Goal: Information Seeking & Learning: Learn about a topic

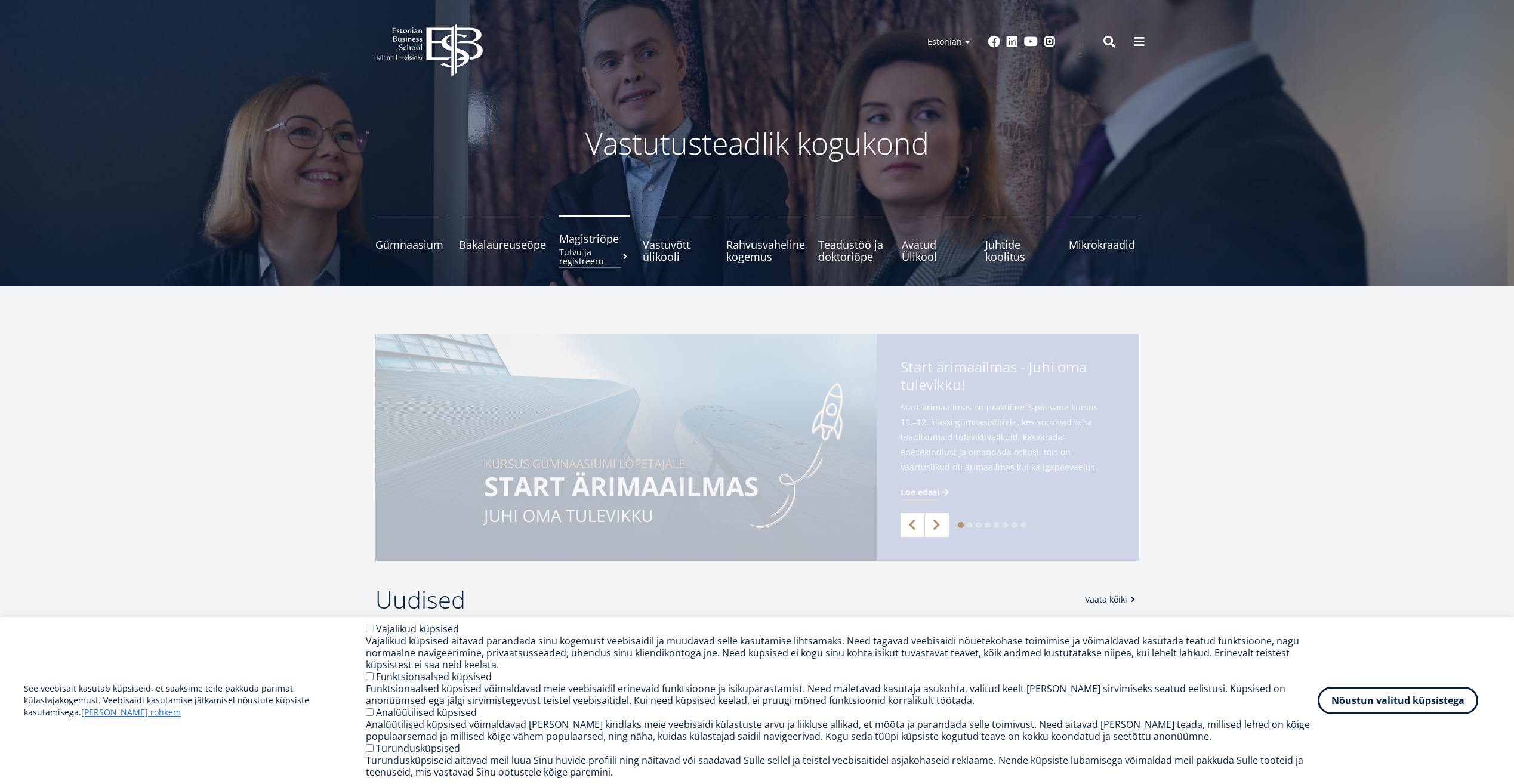
click at [599, 239] on span "Magistriõpe Tutvu ja registreeru" at bounding box center [595, 239] width 70 height 12
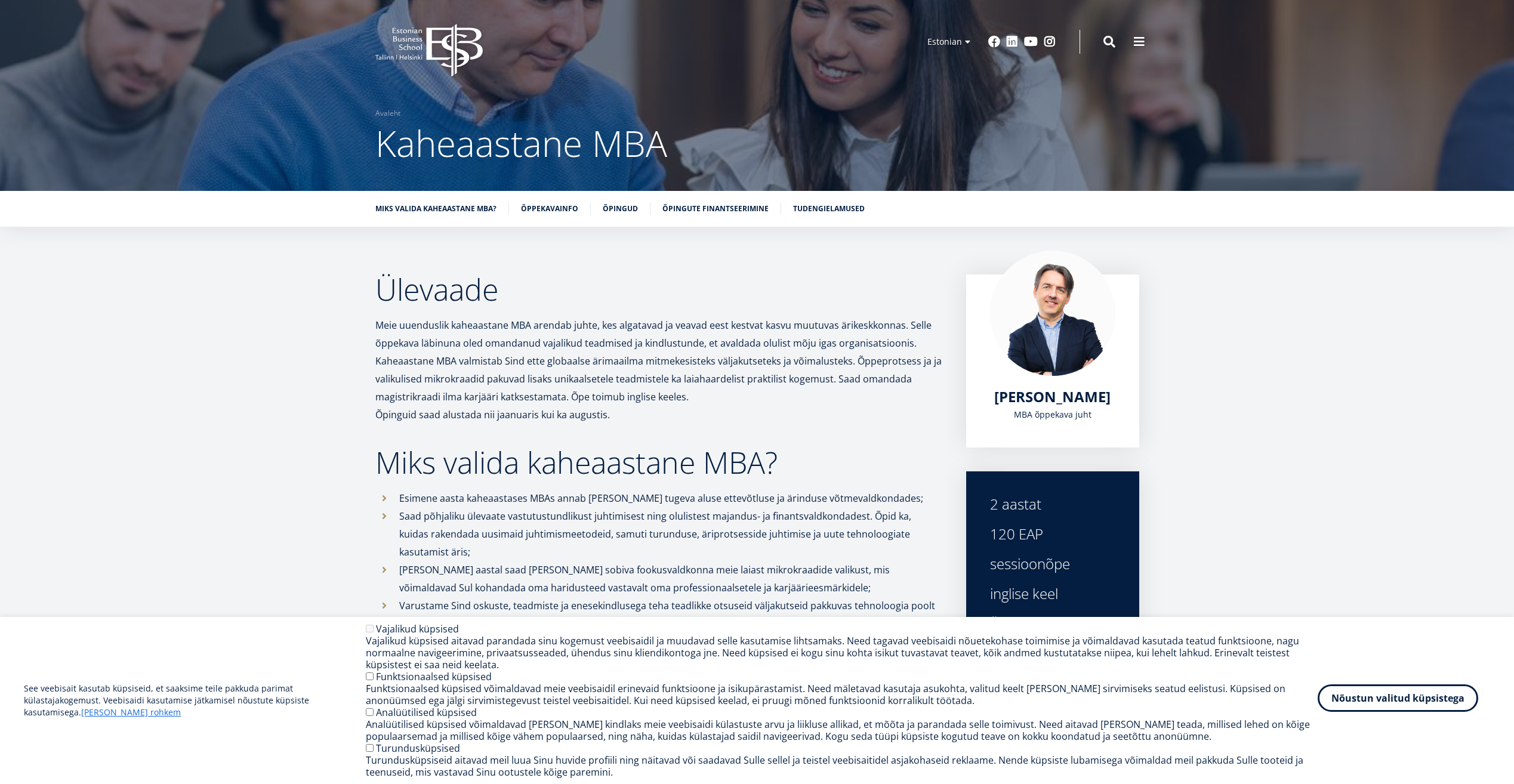
click at [1432, 700] on button "Nõustun valitud küpsistega" at bounding box center [1398, 698] width 160 height 27
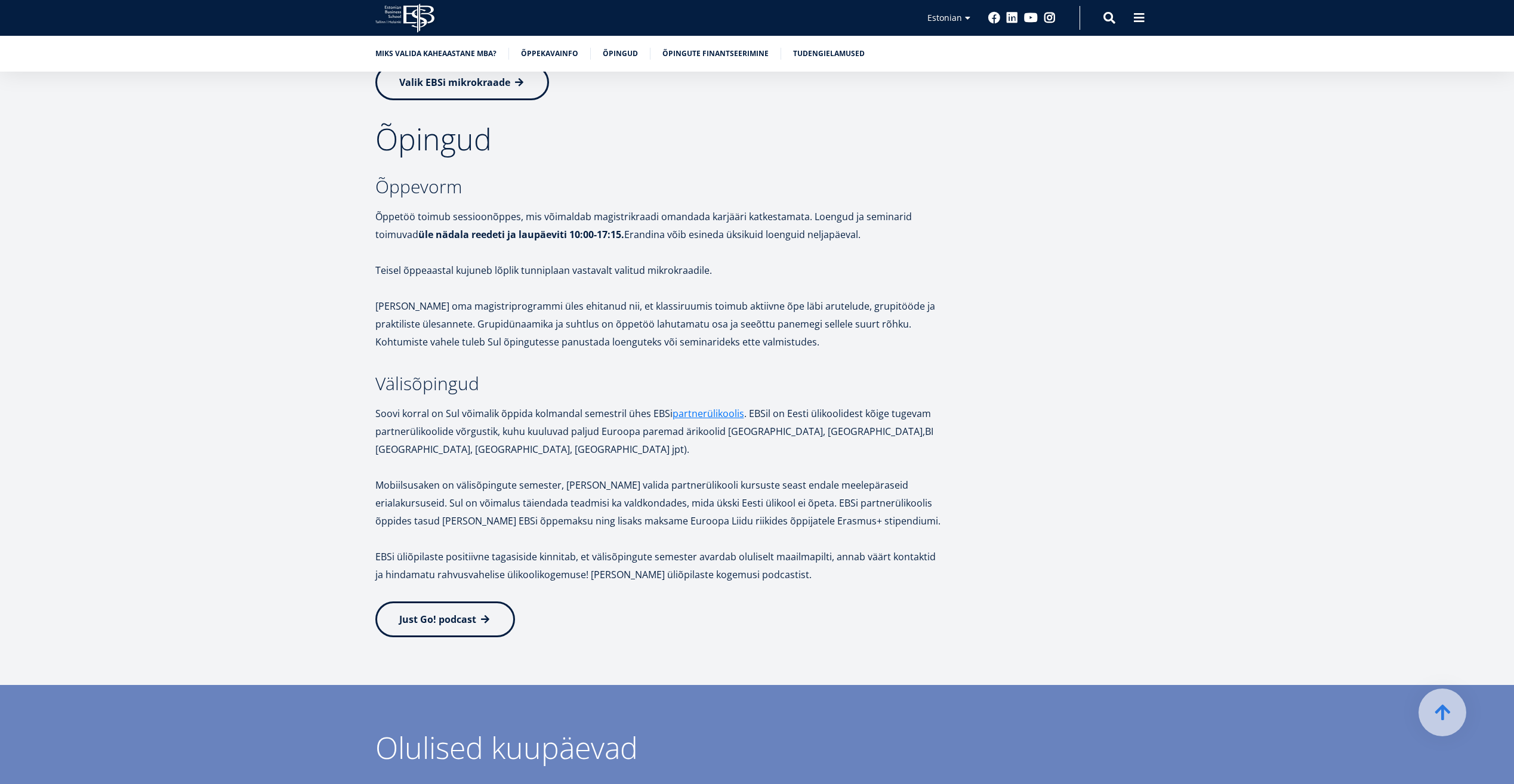
scroll to position [1670, 0]
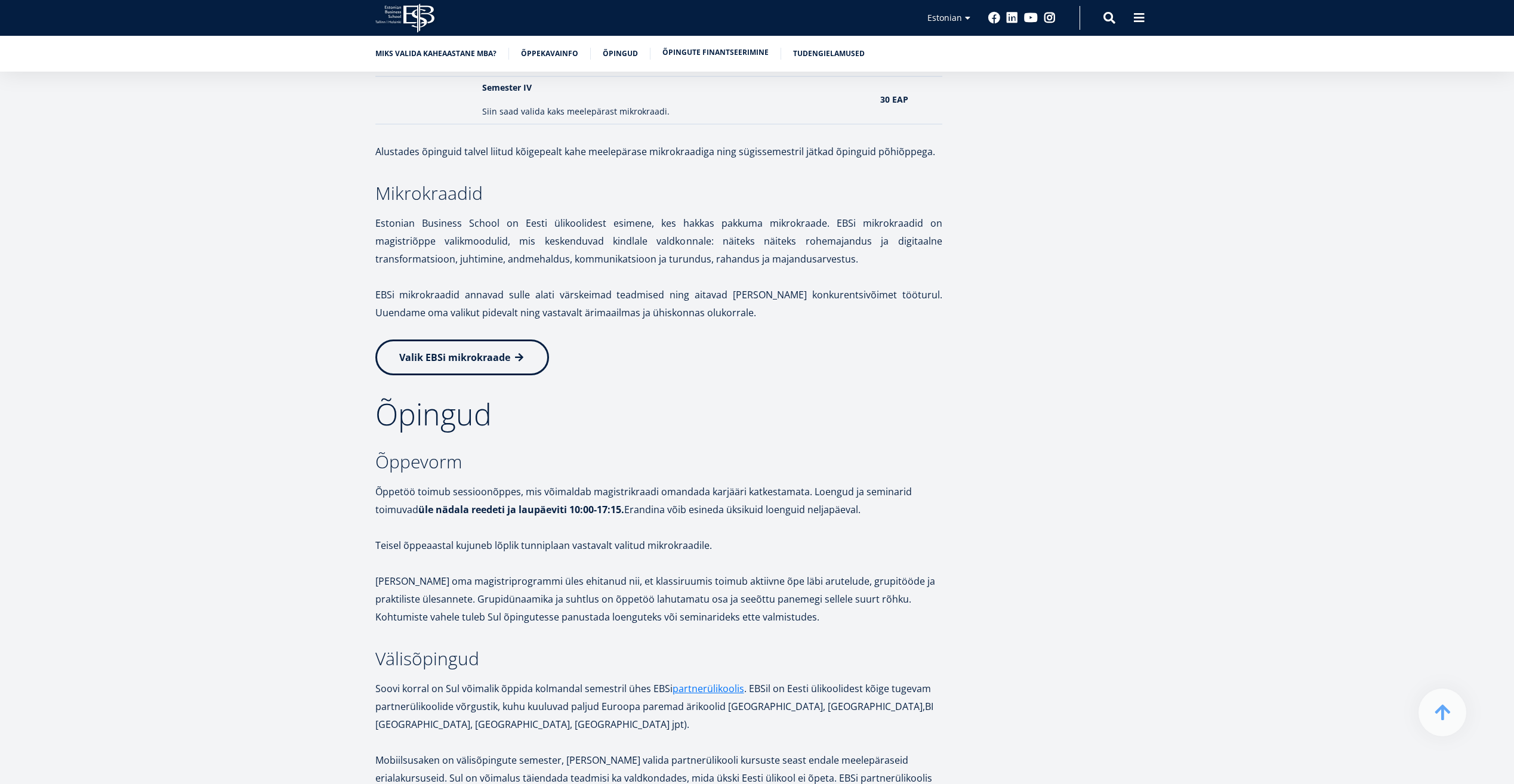
click at [734, 50] on link "Õpingute finantseerimine" at bounding box center [715, 53] width 107 height 12
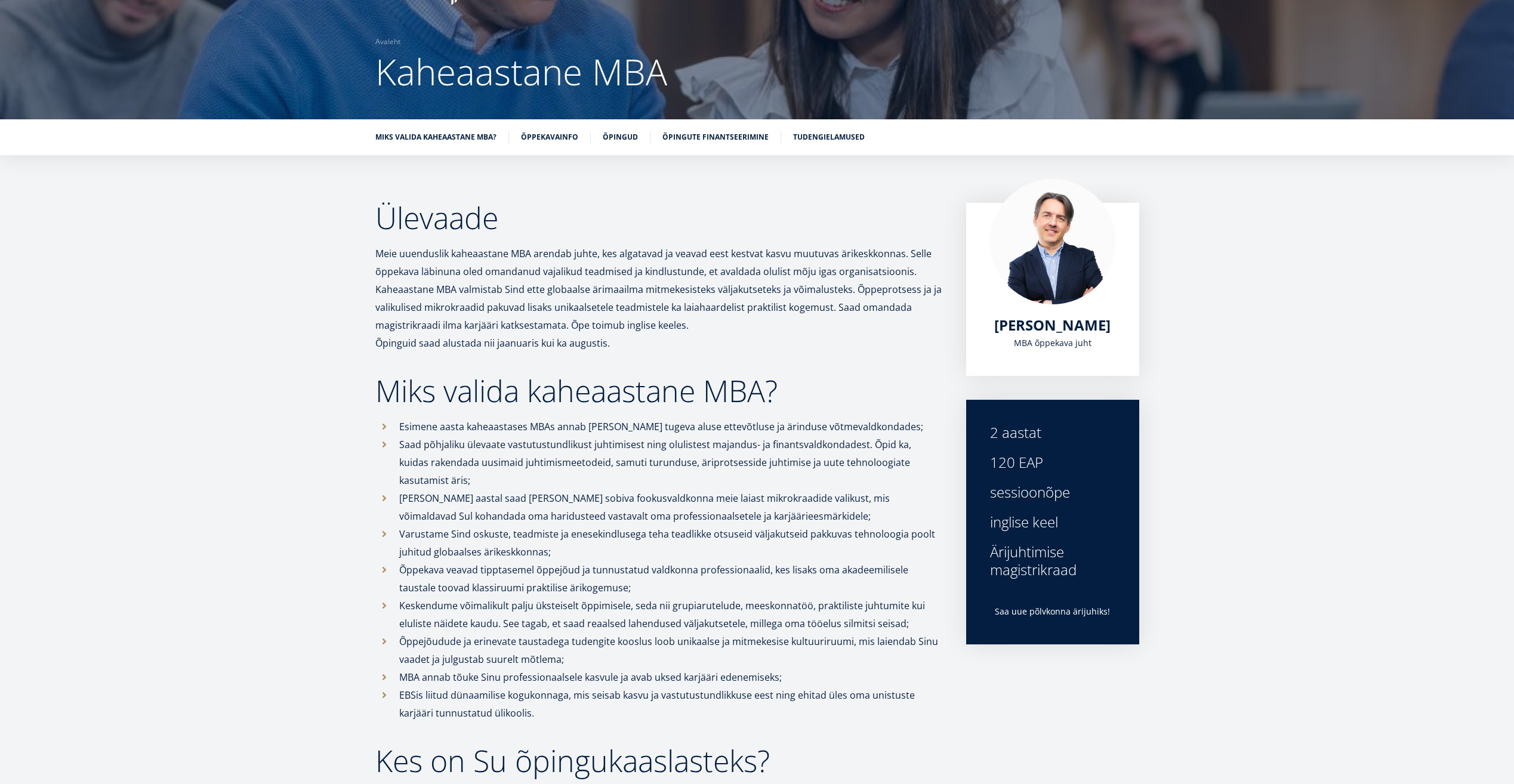
scroll to position [18, 0]
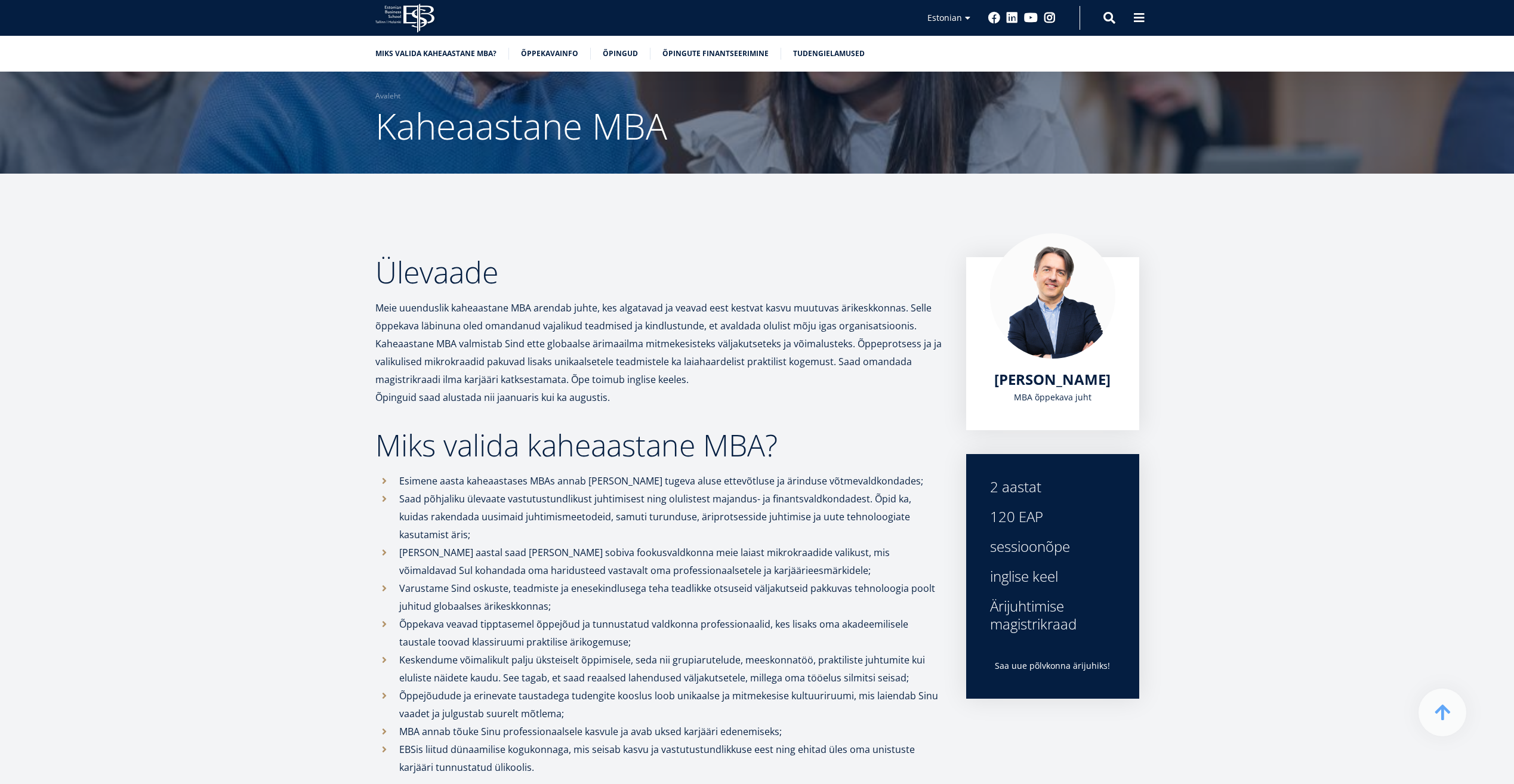
scroll to position [1670, 0]
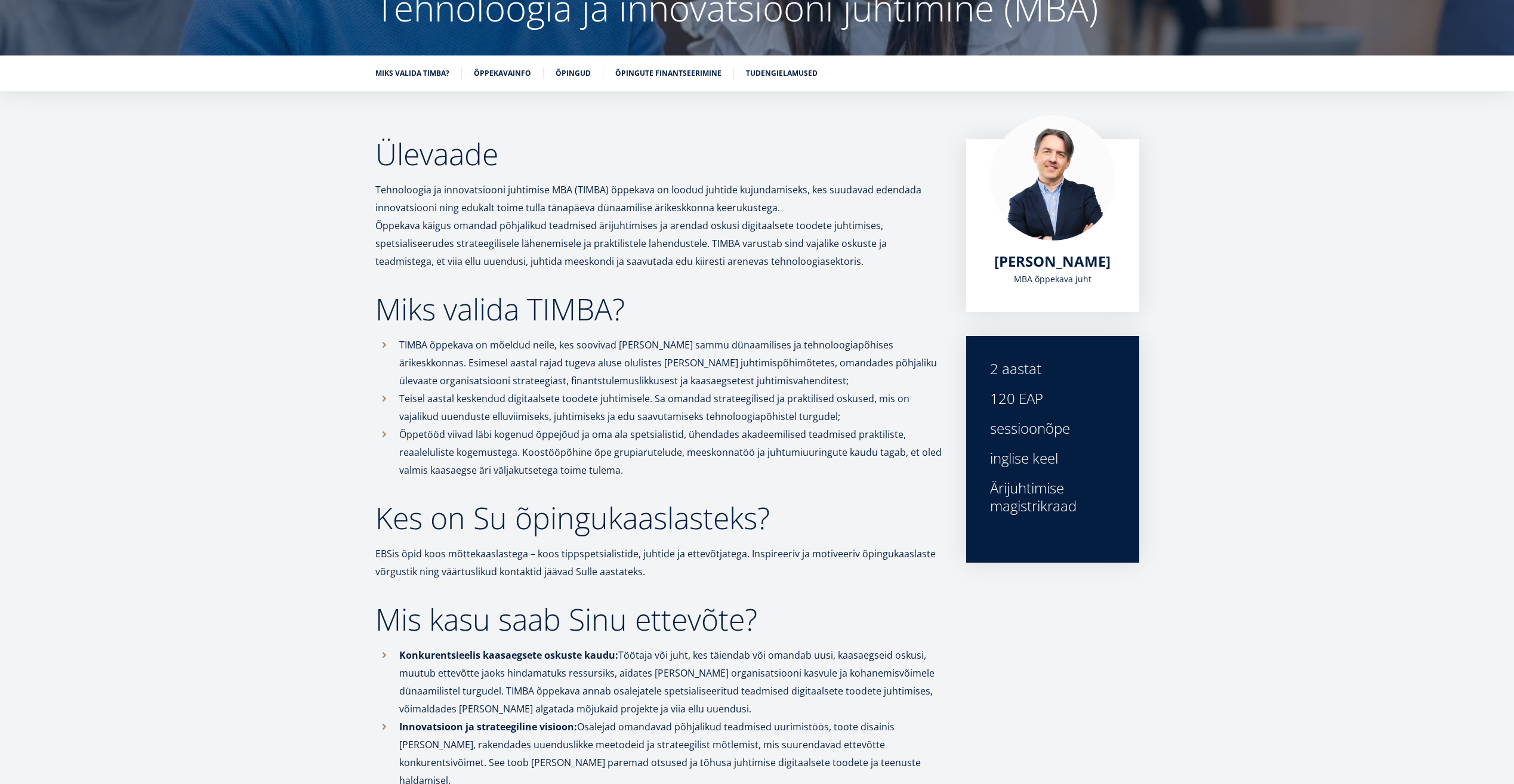
scroll to position [179, 0]
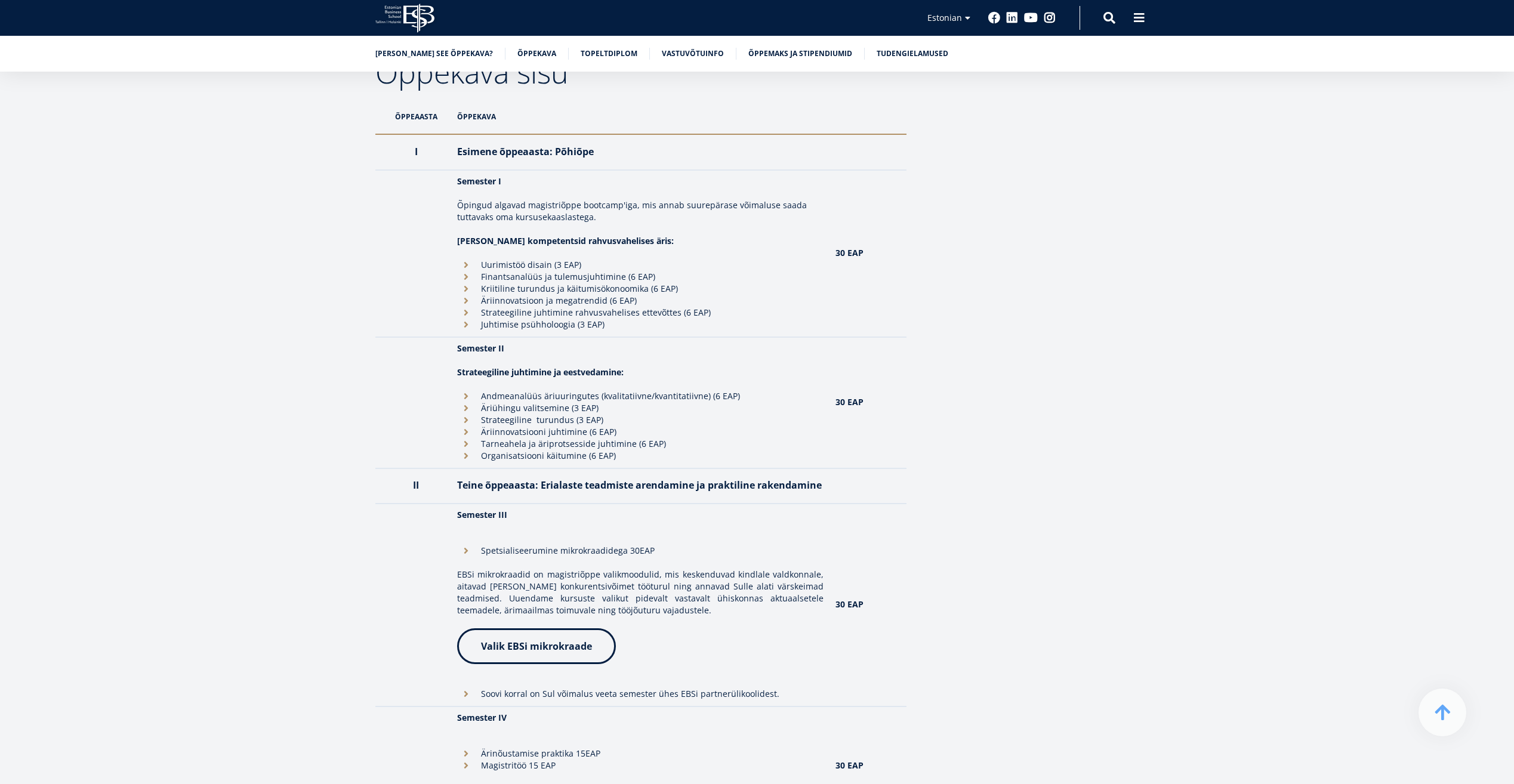
scroll to position [1133, 0]
